Goal: Check status: Check status

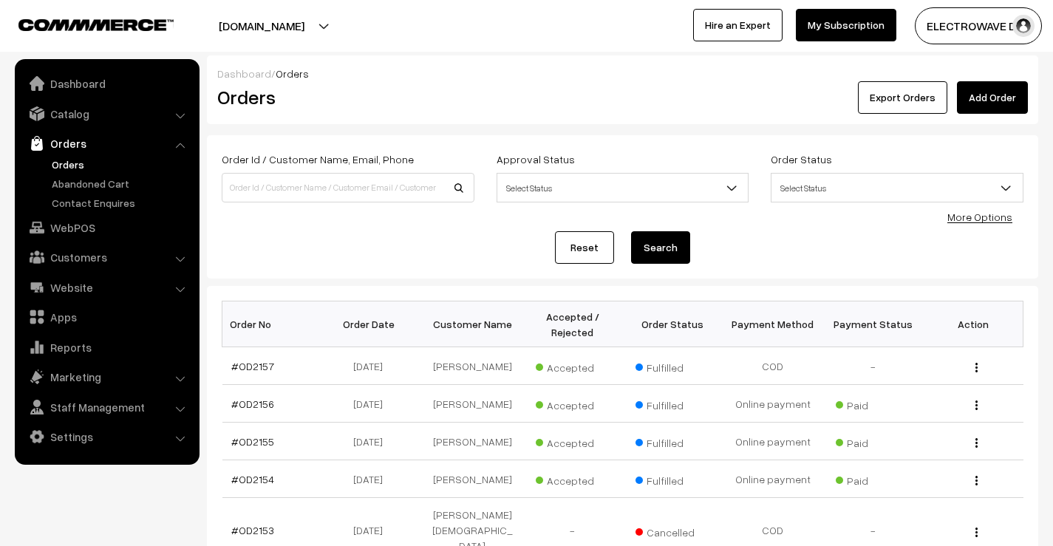
click at [79, 168] on link "Orders" at bounding box center [121, 165] width 146 height 16
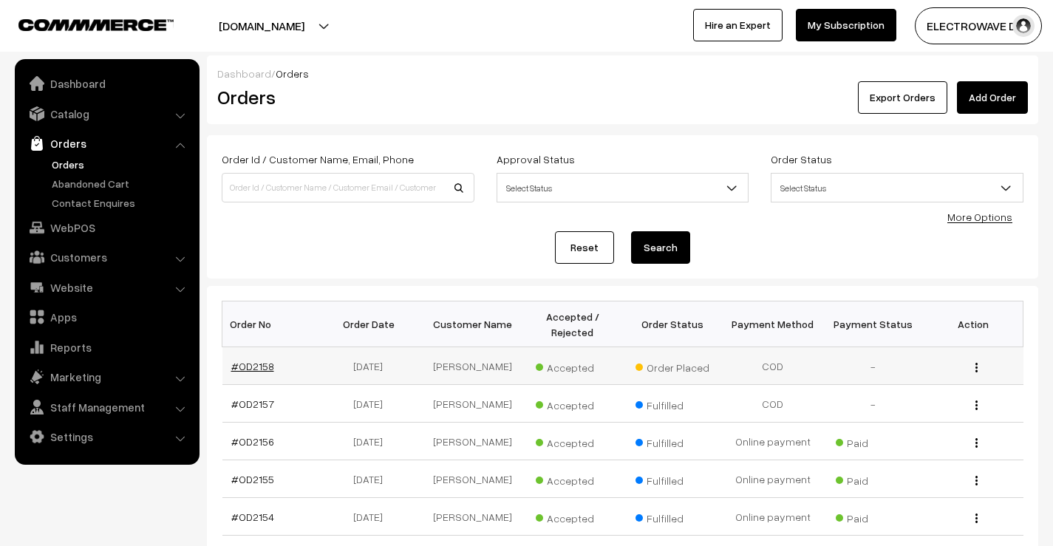
click at [259, 368] on link "#OD2158" at bounding box center [252, 366] width 43 height 13
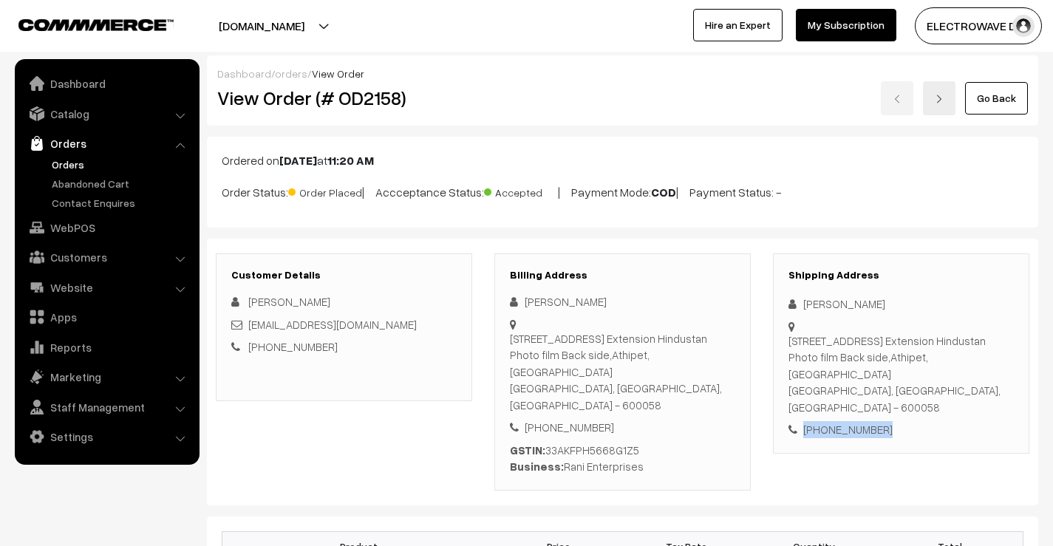
drag, startPoint x: 893, startPoint y: 410, endPoint x: 777, endPoint y: 412, distance: 116.1
click at [777, 412] on div "Shipping Address [PERSON_NAME] [STREET_ADDRESS] [PHONE_NUMBER]" at bounding box center [901, 354] width 256 height 200
copy div "[PHONE_NUMBER]"
click at [353, 94] on h2 "View Order (# OD2158)" at bounding box center [345, 97] width 256 height 23
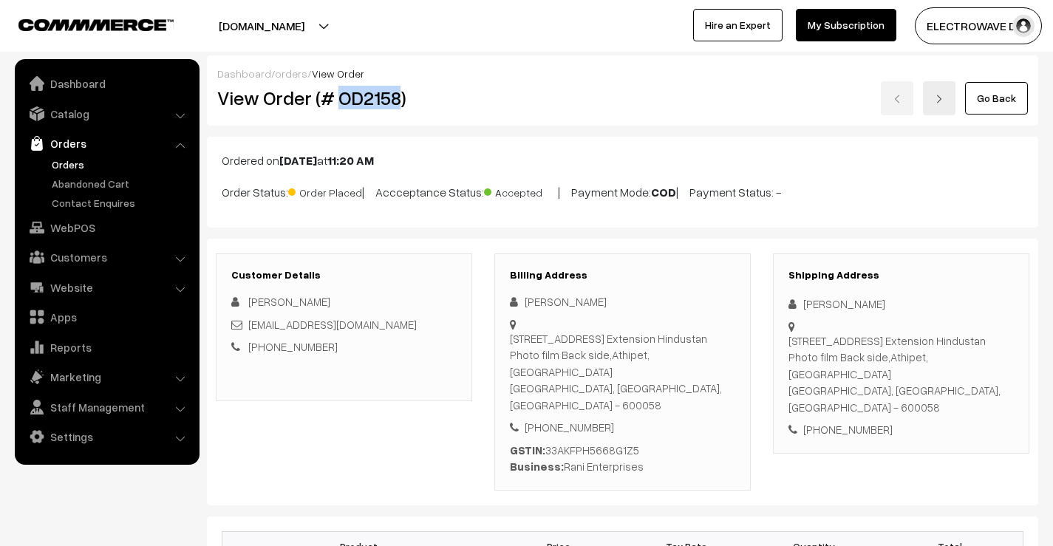
copy h2 "OD2158"
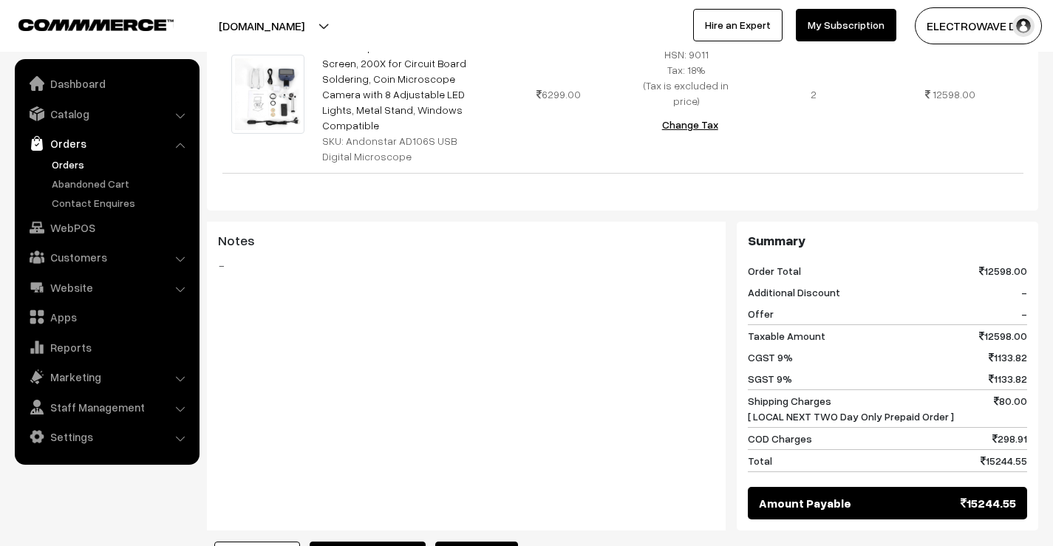
scroll to position [665, 0]
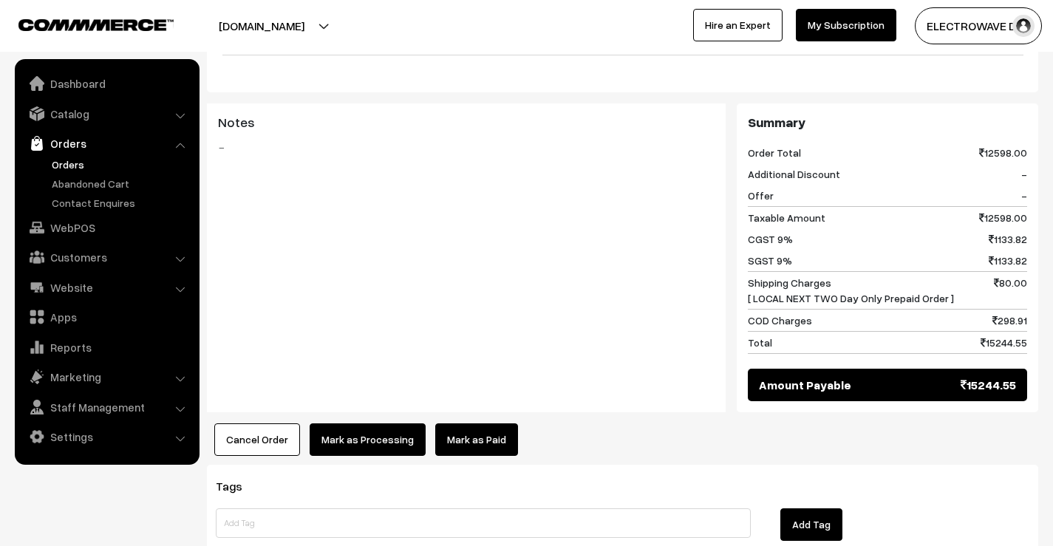
drag, startPoint x: 746, startPoint y: 251, endPoint x: 1053, endPoint y: 266, distance: 307.1
copy div "Shipping Charges [ LOCAL NEXT TWO Day Only Prepaid Order ] 80.00"
click at [299, 27] on button "[DOMAIN_NAME]" at bounding box center [261, 25] width 189 height 37
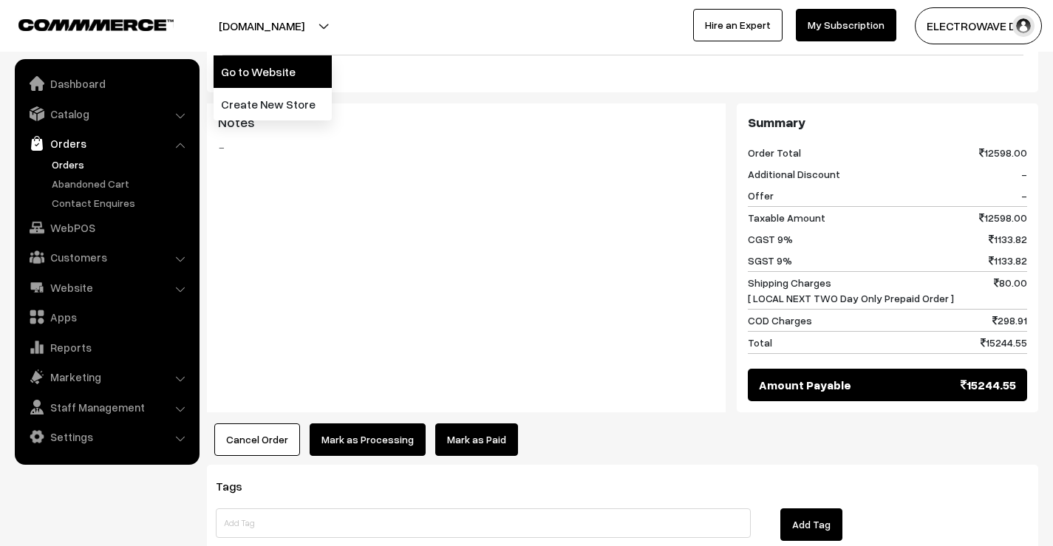
click at [280, 58] on link "Go to Website" at bounding box center [273, 71] width 118 height 33
